Goal: Information Seeking & Learning: Learn about a topic

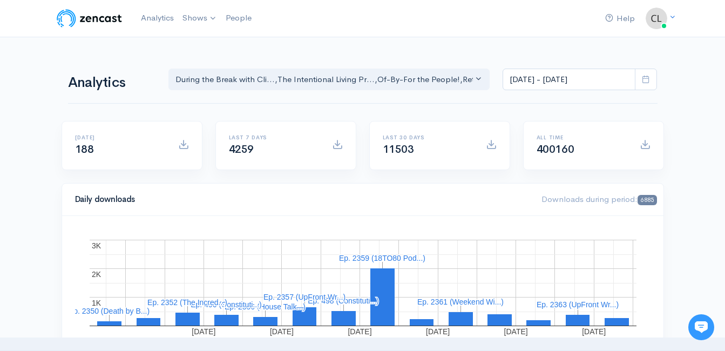
click at [152, 22] on link "Analytics" at bounding box center [158, 17] width 42 height 23
